Goal: Transaction & Acquisition: Purchase product/service

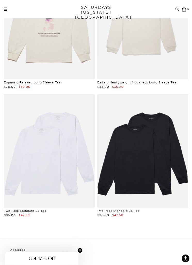
scroll to position [3312, 0]
click at [36, 172] on link at bounding box center [49, 151] width 91 height 114
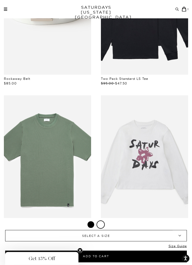
click at [140, 241] on span "SELECT A SIZE" at bounding box center [96, 235] width 158 height 11
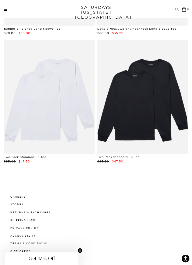
scroll to position [3374, 0]
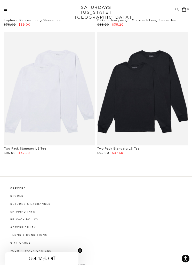
click at [164, 107] on link at bounding box center [142, 89] width 91 height 114
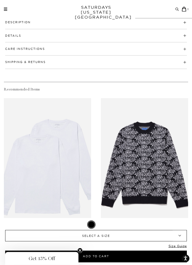
click at [125, 241] on span "SELECT A SIZE" at bounding box center [96, 235] width 158 height 11
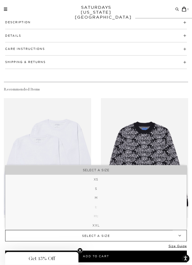
scroll to position [310, 0]
click at [139, 202] on li "M" at bounding box center [95, 197] width 181 height 9
select select "m"
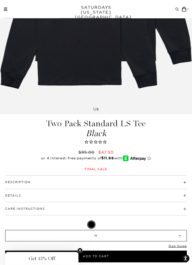
scroll to position [150, 0]
click at [147, 181] on h4 "Description" at bounding box center [96, 179] width 182 height 9
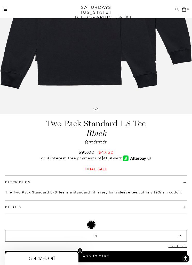
click at [171, 204] on h4 "Details" at bounding box center [96, 205] width 182 height 9
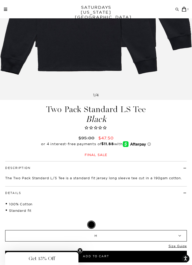
scroll to position [230, 0]
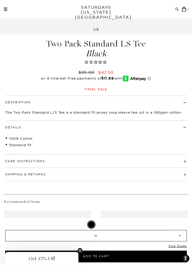
click at [168, 161] on h4 "Care Instructions" at bounding box center [96, 159] width 182 height 9
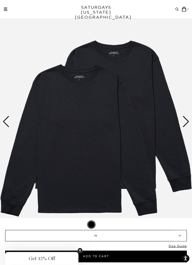
scroll to position [15, 0]
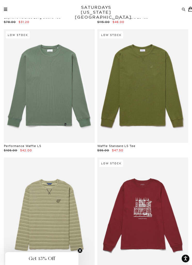
scroll to position [2729, 0]
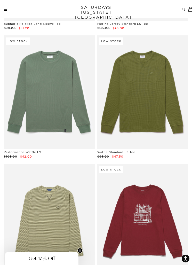
click at [125, 91] on link at bounding box center [142, 92] width 91 height 114
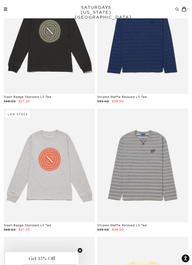
scroll to position [2400, 0]
click at [4, 11] on div "Archive Sale Men's Tees Shirts Shorts Swim Knitwear Pants Sweats" at bounding box center [97, 9] width 186 height 5
click at [6, 8] on span at bounding box center [5, 8] width 3 height 1
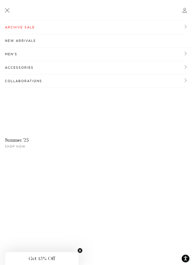
scroll to position [0, 0]
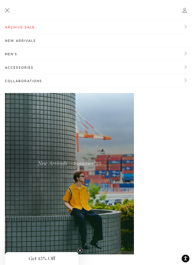
click at [10, 28] on link "Archive Sale" at bounding box center [96, 27] width 182 height 13
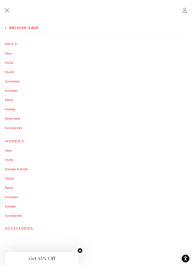
click at [10, 99] on link "Pants" at bounding box center [96, 99] width 182 height 3
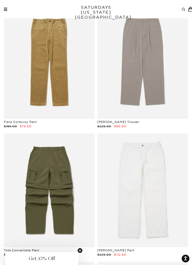
scroll to position [836, 0]
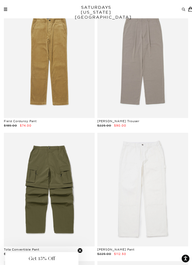
click at [137, 73] on link at bounding box center [142, 61] width 91 height 114
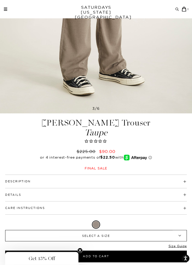
scroll to position [251, 0]
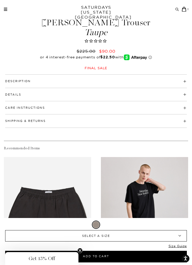
click at [23, 83] on button "Description" at bounding box center [18, 81] width 26 height 3
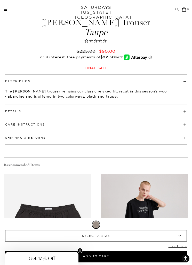
click at [20, 113] on button "Details" at bounding box center [13, 111] width 16 height 3
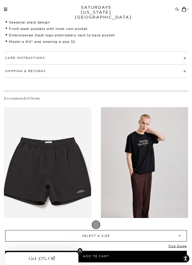
scroll to position [364, 0]
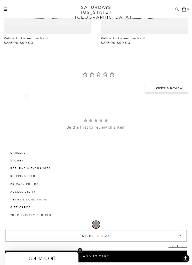
click at [37, 241] on span "SELECT A SIZE" at bounding box center [96, 235] width 158 height 11
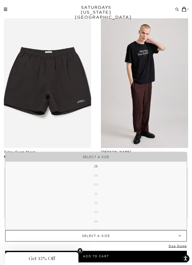
scroll to position [433, 0]
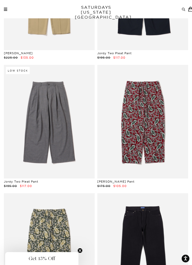
scroll to position [256, 0]
